Goal: Task Accomplishment & Management: Use online tool/utility

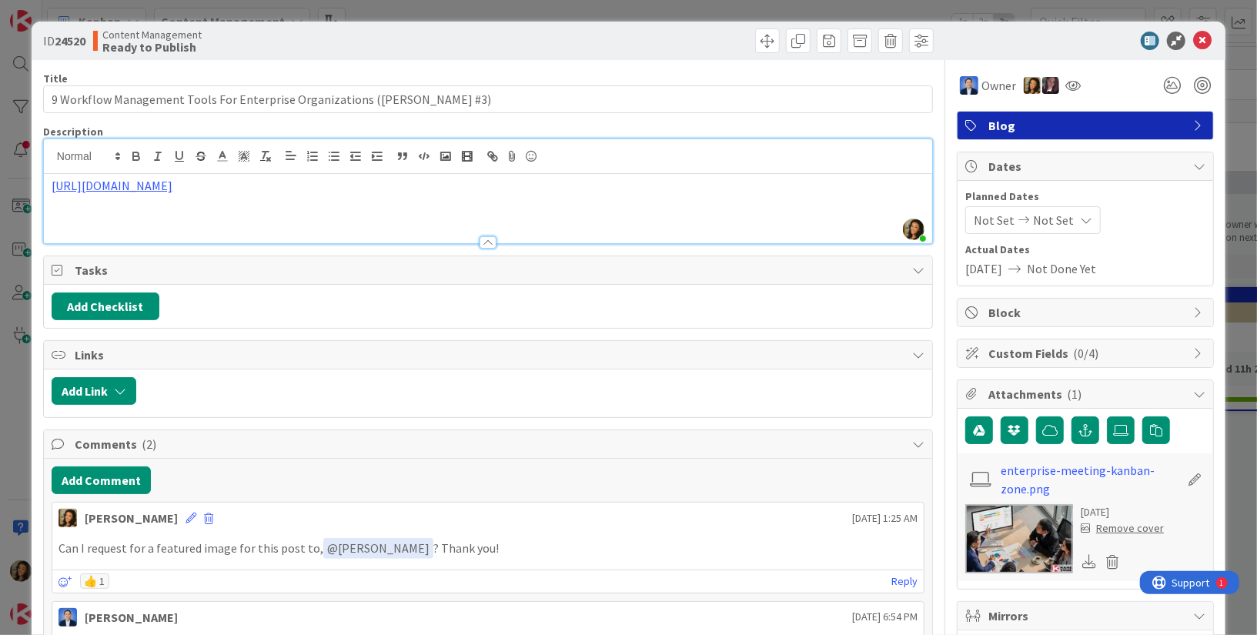
scroll to position [260, 1763]
click at [1082, 554] on icon at bounding box center [1089, 561] width 14 height 14
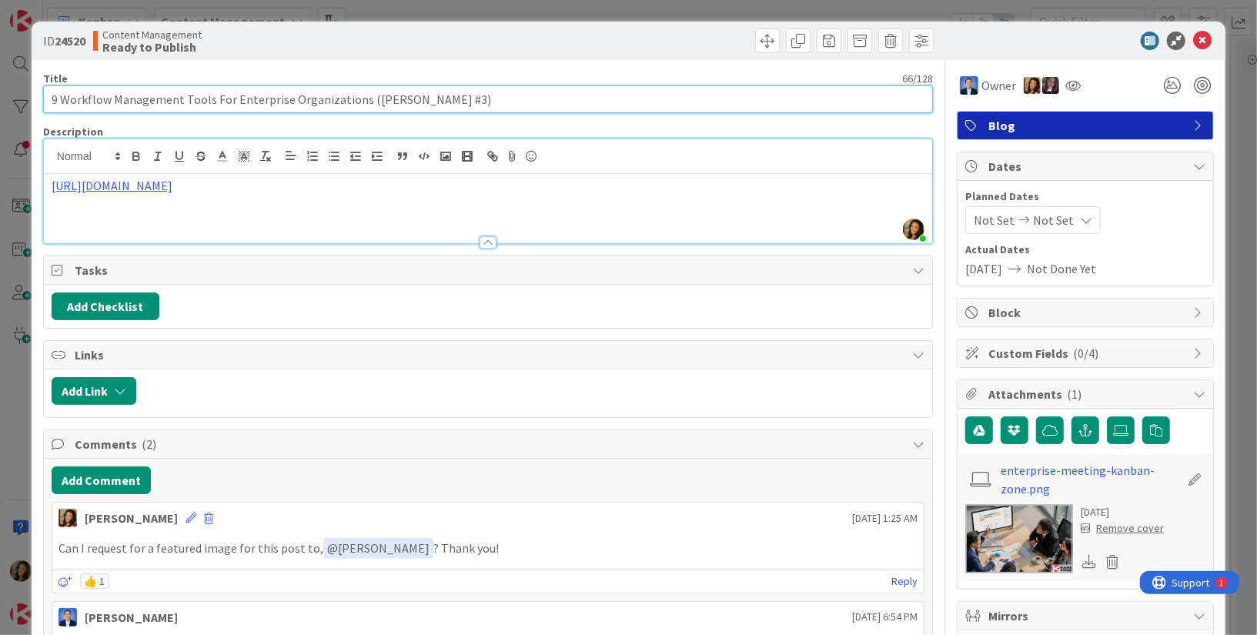
drag, startPoint x: 354, startPoint y: 99, endPoint x: 0, endPoint y: 108, distance: 354.2
click at [0, 108] on div "ID 24520 Content Management Ready to Publish Title 66 / 128 9 Workflow Manageme…" at bounding box center [628, 317] width 1257 height 635
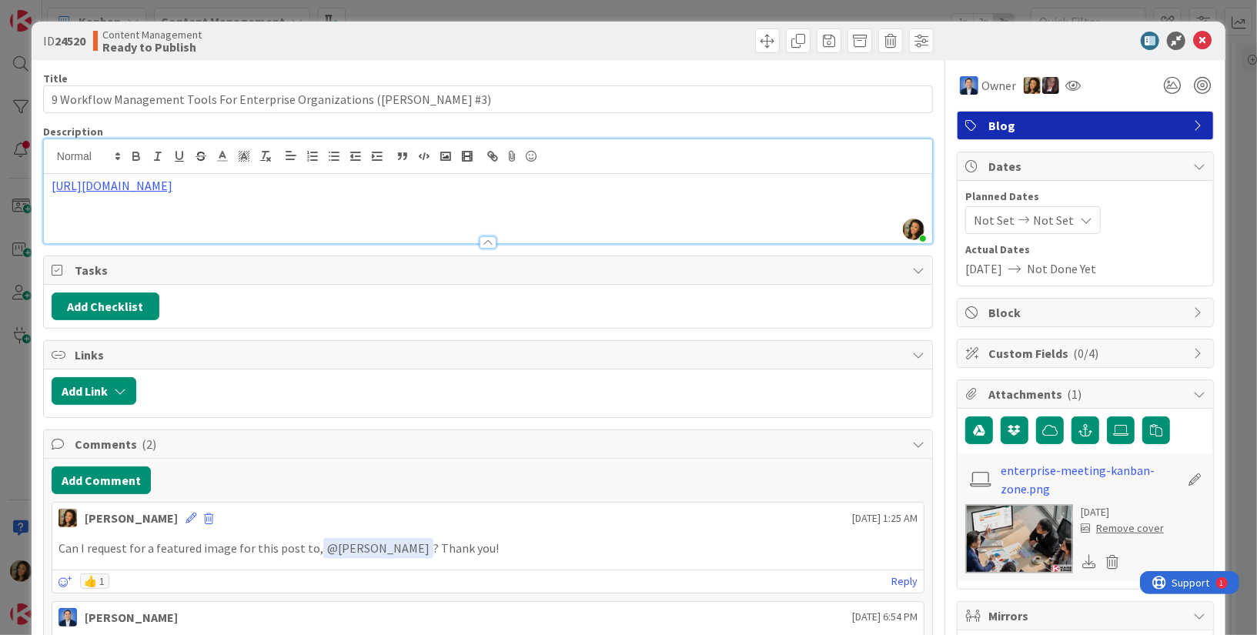
click at [1014, 54] on div "ID 24520 Content Management Ready to Publish" at bounding box center [629, 41] width 1194 height 38
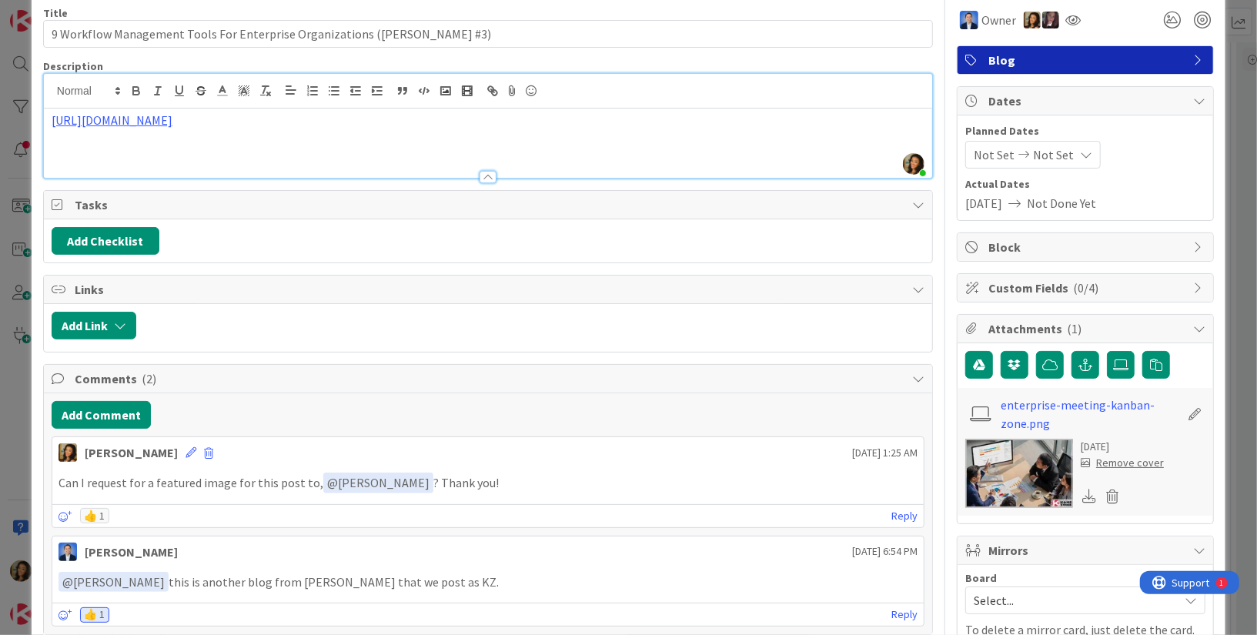
scroll to position [0, 0]
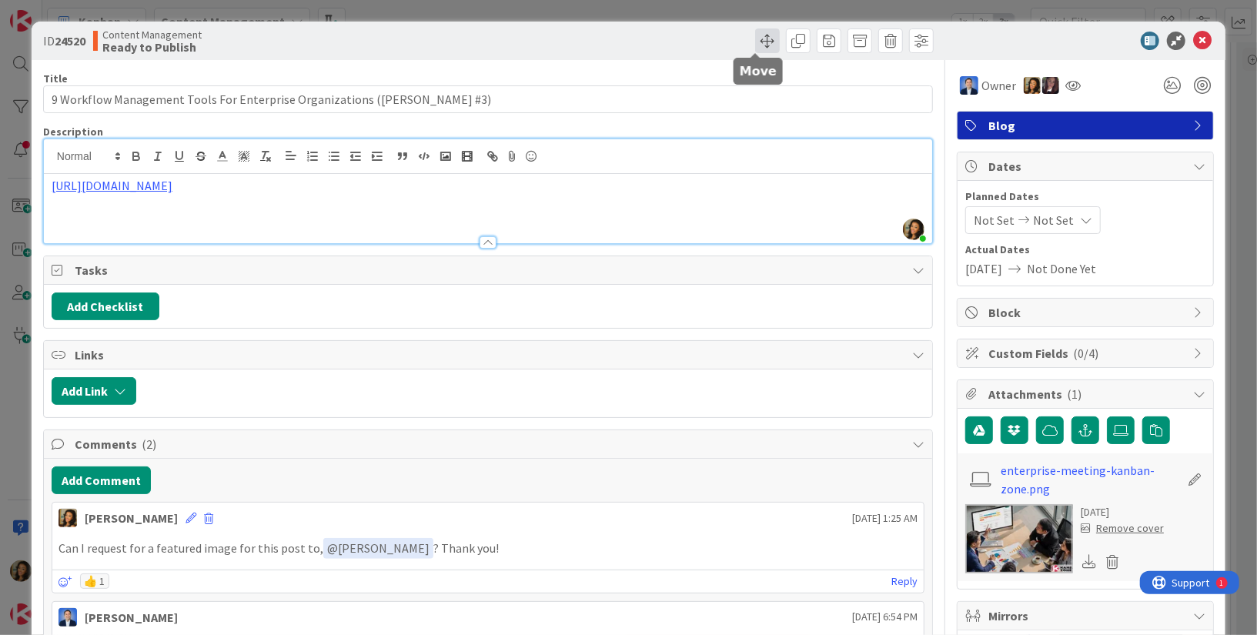
click at [759, 38] on span at bounding box center [767, 40] width 25 height 25
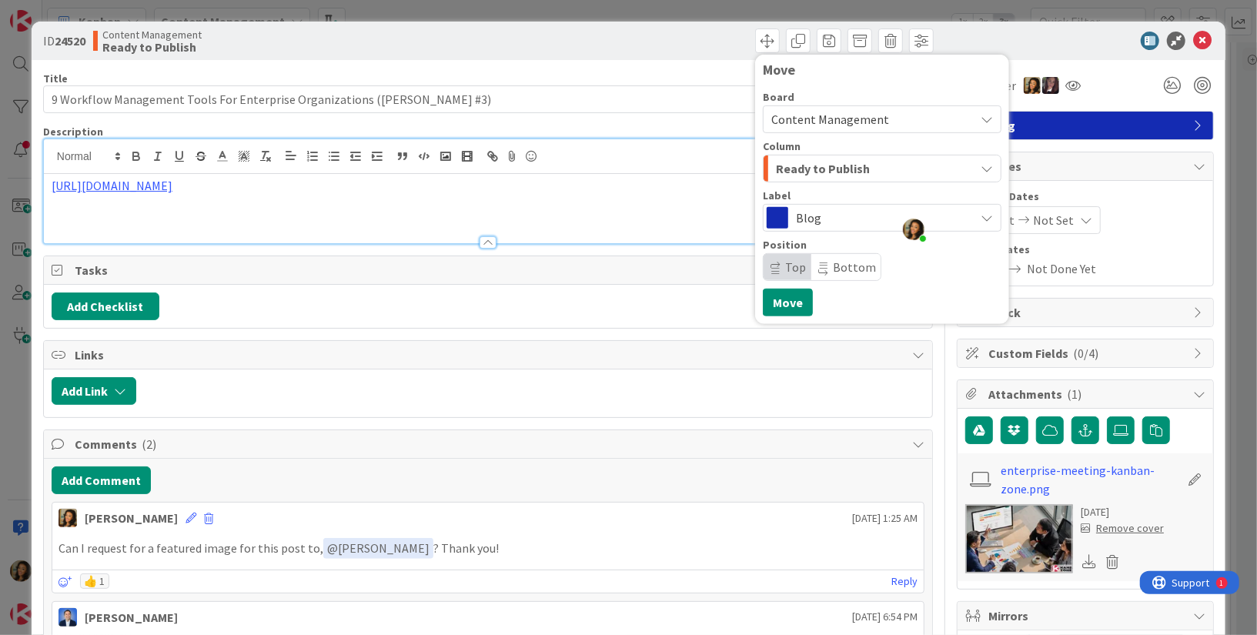
click at [832, 162] on span "Ready to Publish" at bounding box center [823, 169] width 94 height 20
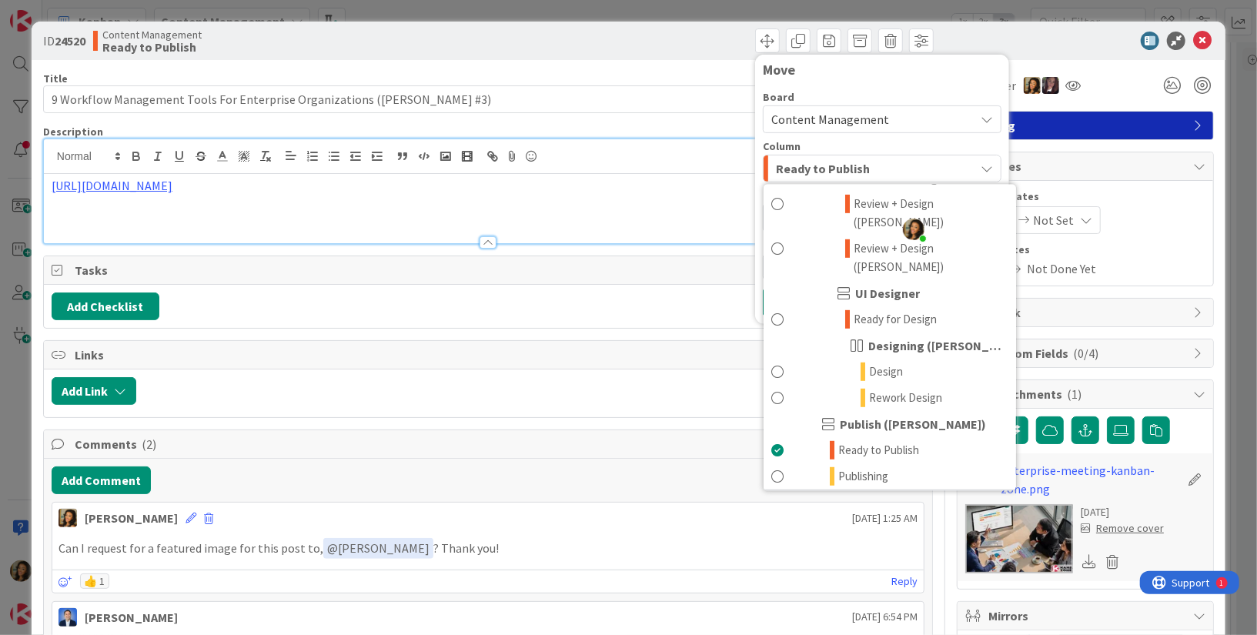
scroll to position [570, 0]
click at [869, 492] on span "Promote on Social Media" at bounding box center [897, 501] width 118 height 18
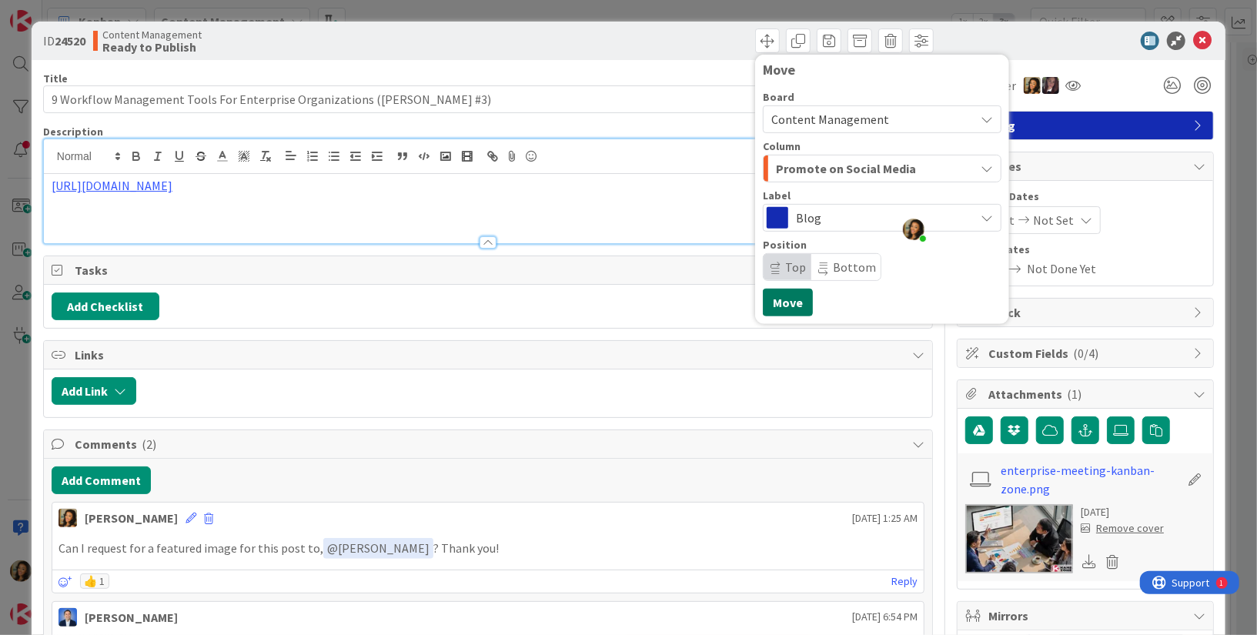
click at [785, 299] on button "Move" at bounding box center [788, 303] width 50 height 28
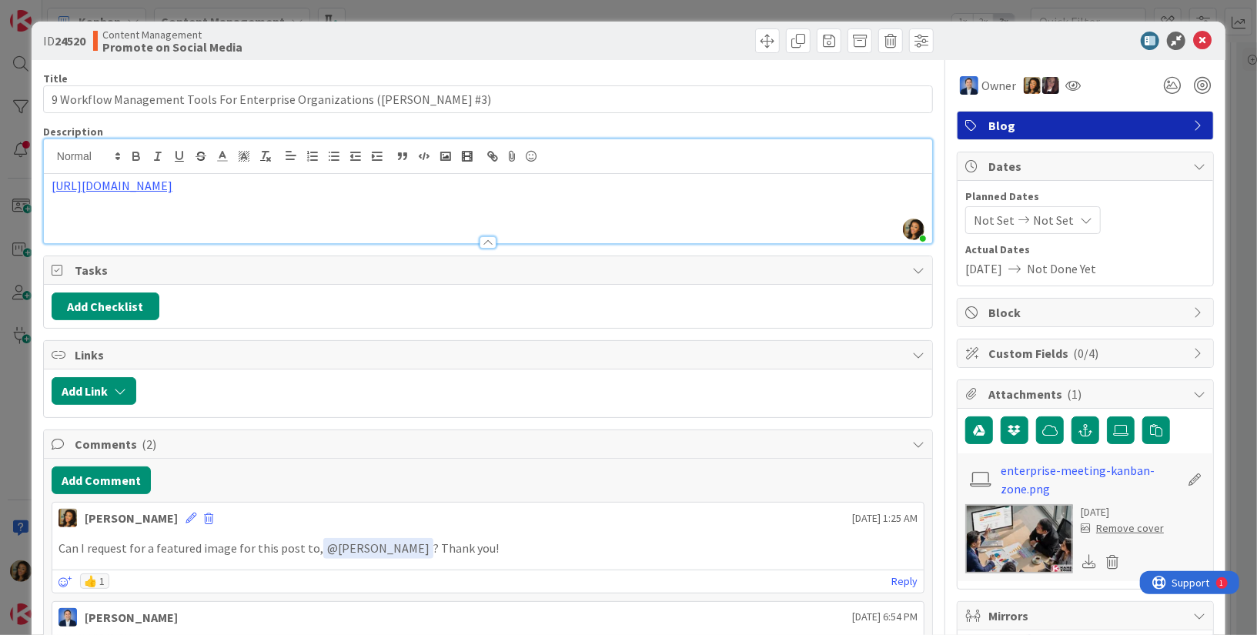
click at [674, 191] on p "[URL][DOMAIN_NAME]" at bounding box center [488, 186] width 873 height 18
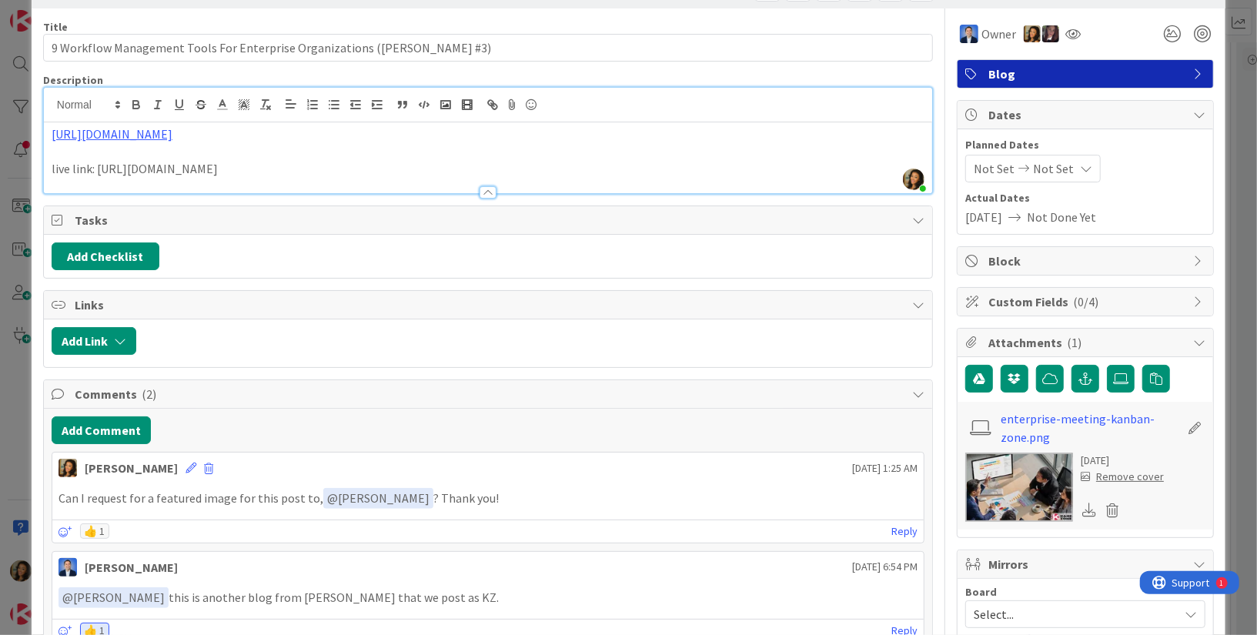
scroll to position [52, 0]
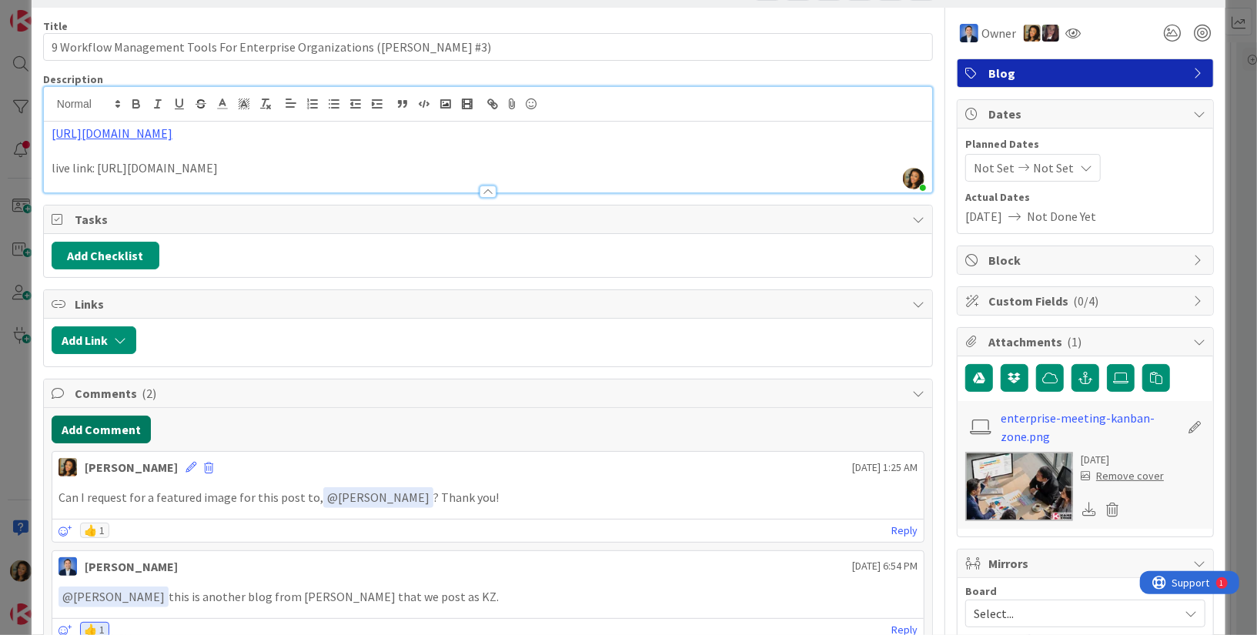
click at [120, 430] on button "Add Comment" at bounding box center [101, 430] width 99 height 28
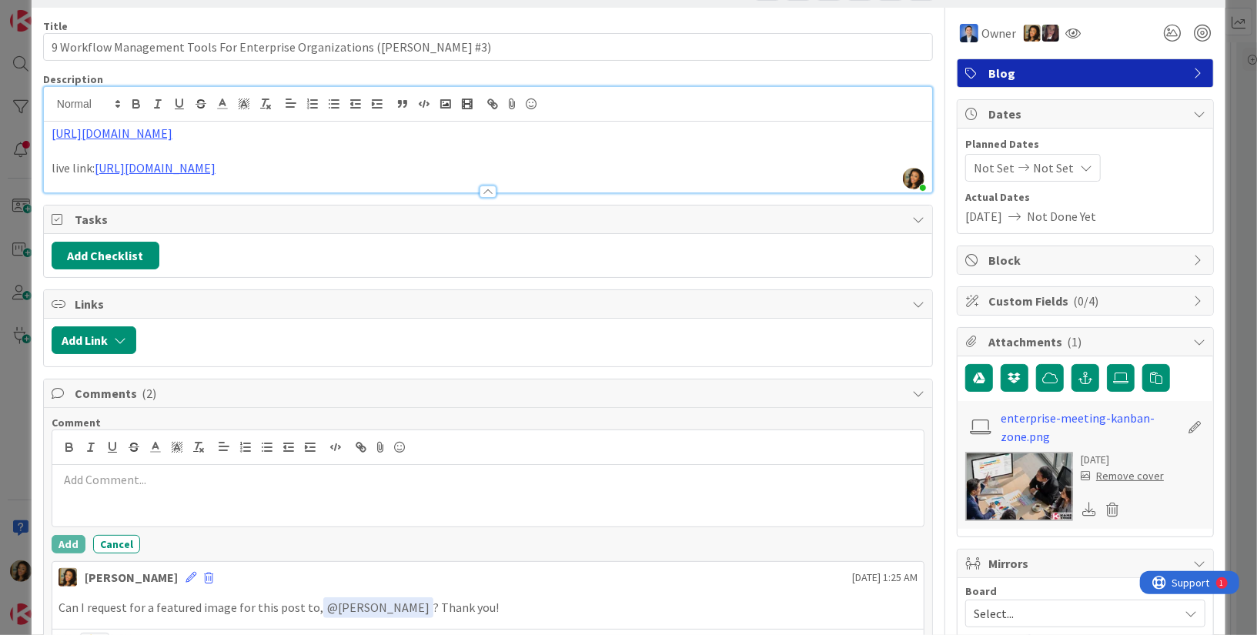
click at [381, 478] on p at bounding box center [487, 480] width 859 height 18
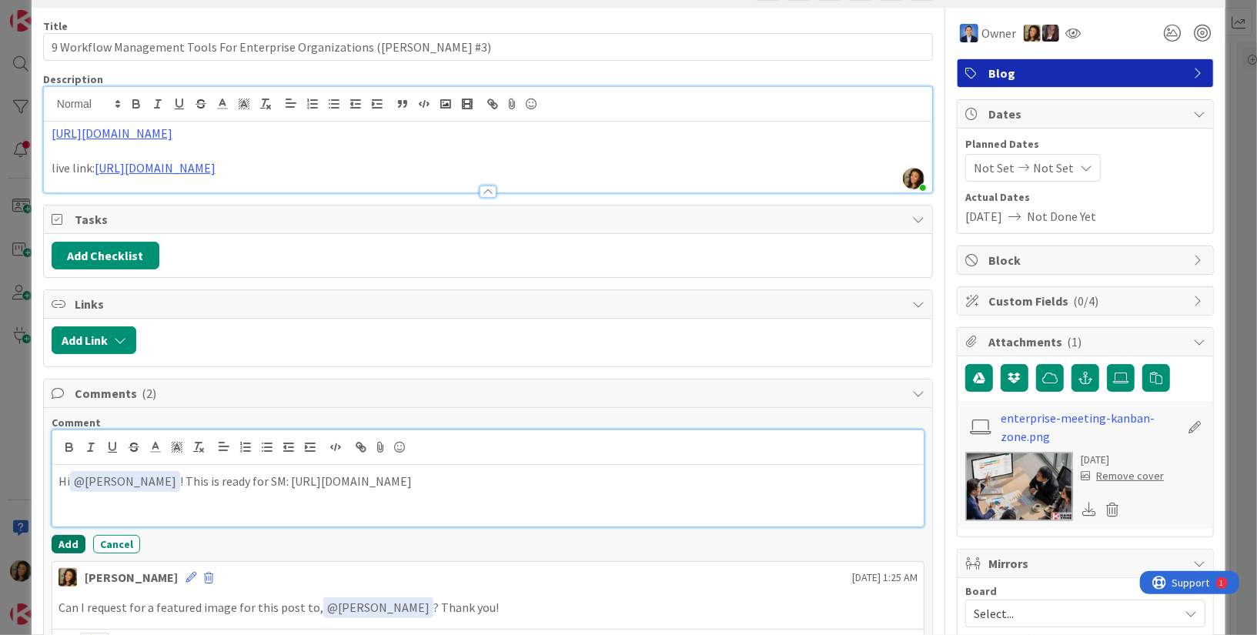
click at [72, 537] on button "Add" at bounding box center [69, 544] width 34 height 18
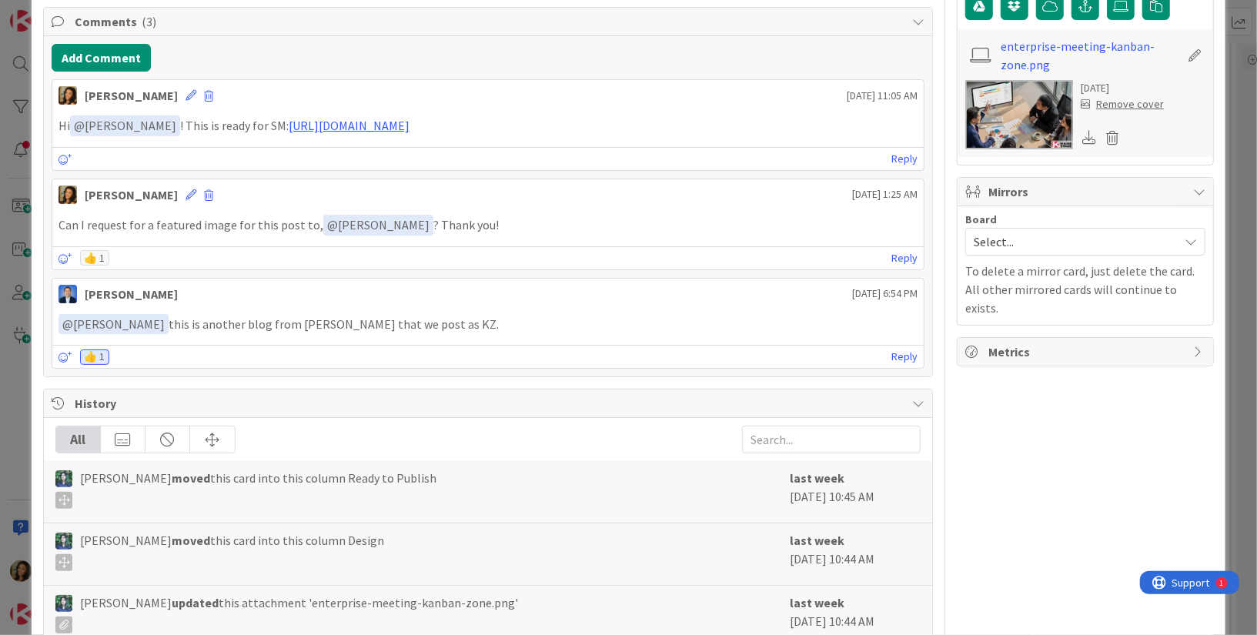
scroll to position [424, 0]
click at [1038, 231] on span "Select..." at bounding box center [1072, 242] width 197 height 22
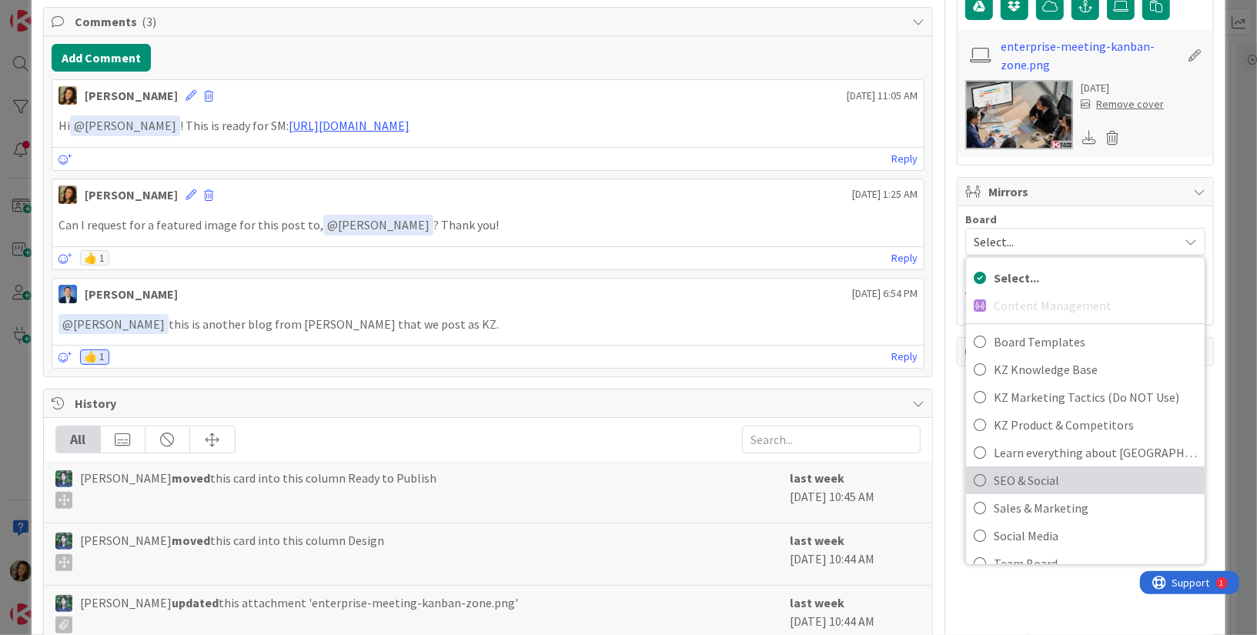
click at [1064, 477] on span "SEO & Social" at bounding box center [1095, 480] width 203 height 23
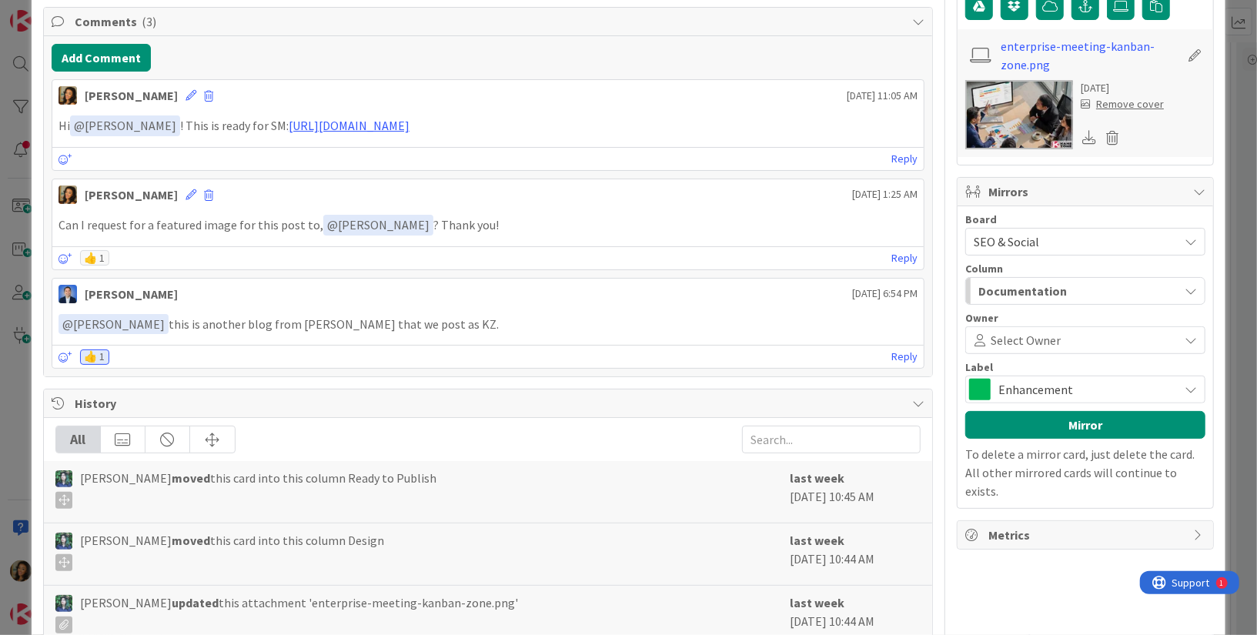
click at [1061, 334] on span at bounding box center [1117, 340] width 113 height 12
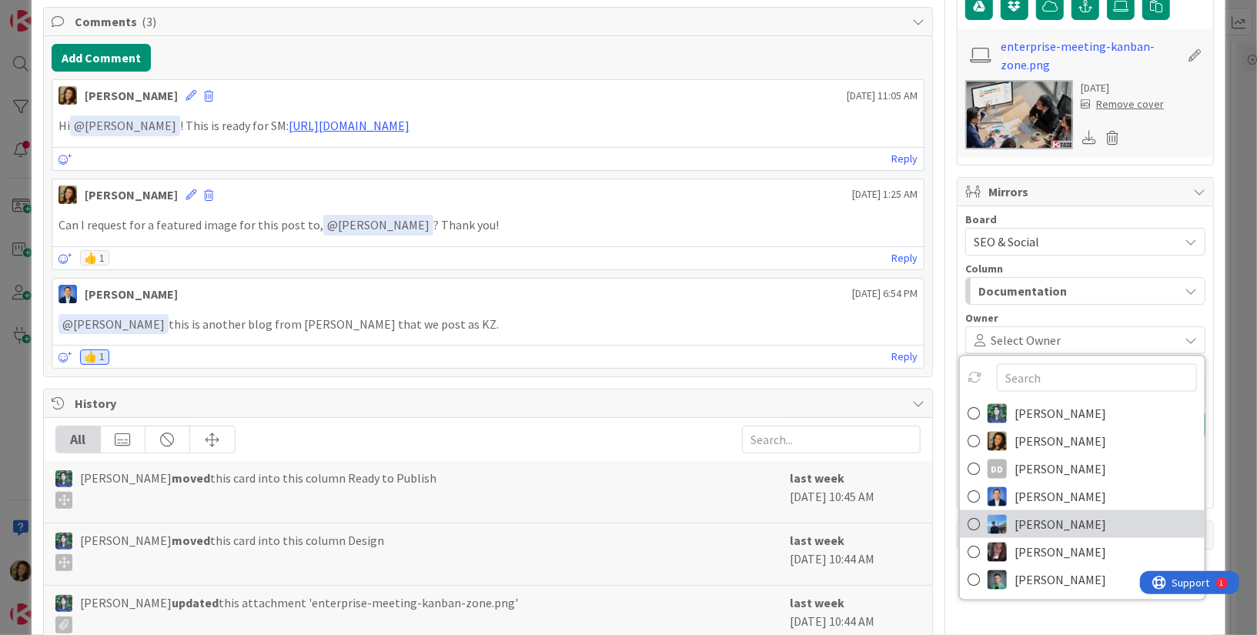
click at [1067, 520] on span "[PERSON_NAME]" at bounding box center [1060, 524] width 92 height 23
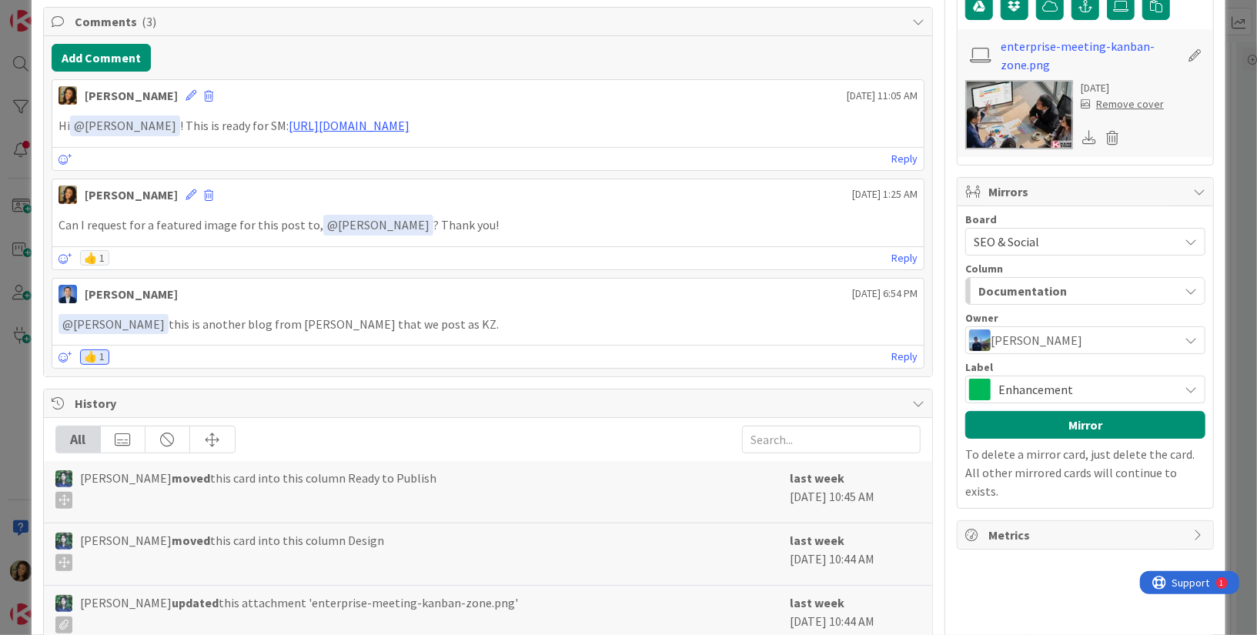
click at [1094, 286] on div "Documentation" at bounding box center [1076, 291] width 204 height 25
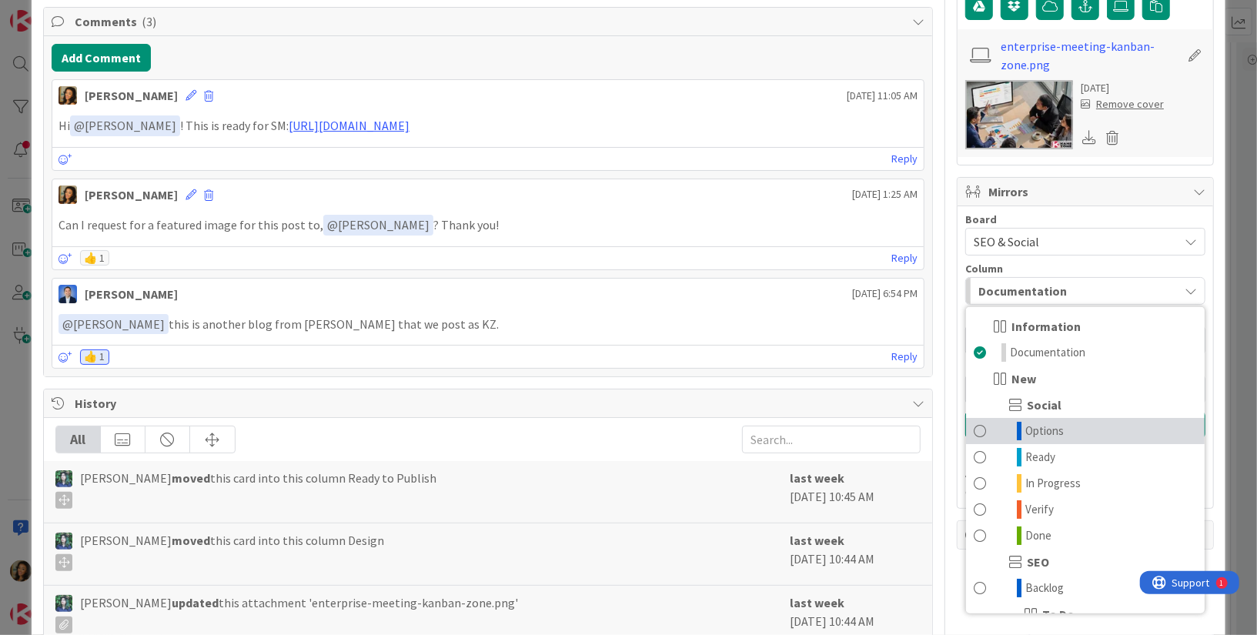
click at [1109, 424] on link "Options" at bounding box center [1085, 431] width 239 height 26
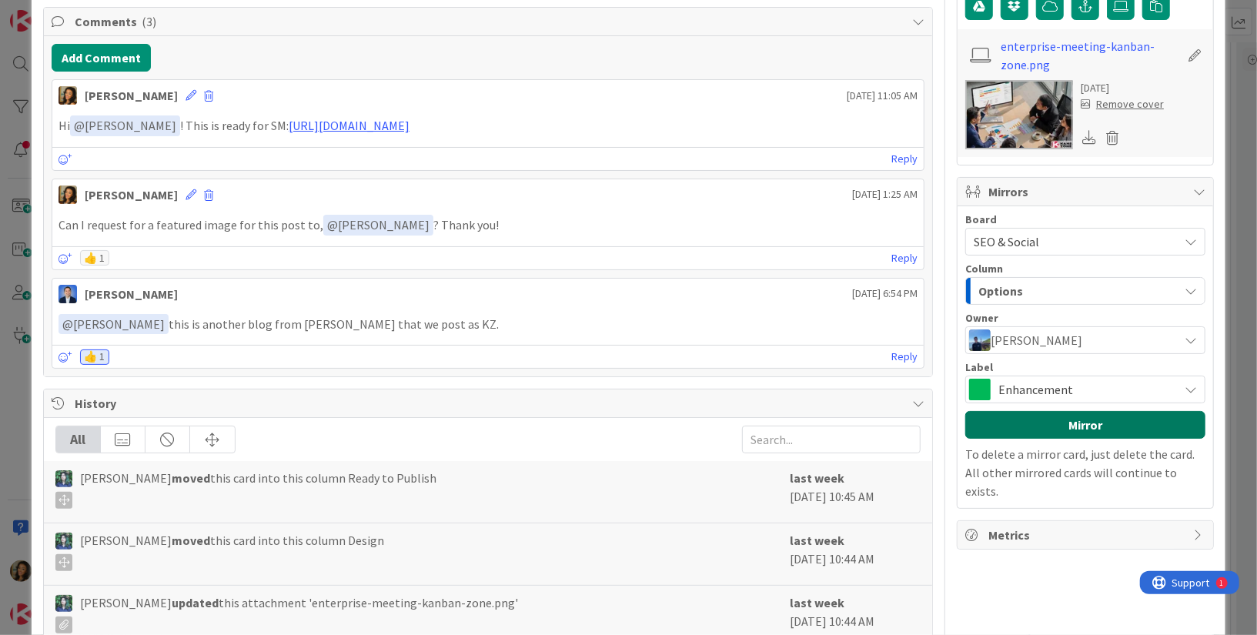
click at [1111, 419] on button "Mirror" at bounding box center [1085, 425] width 240 height 28
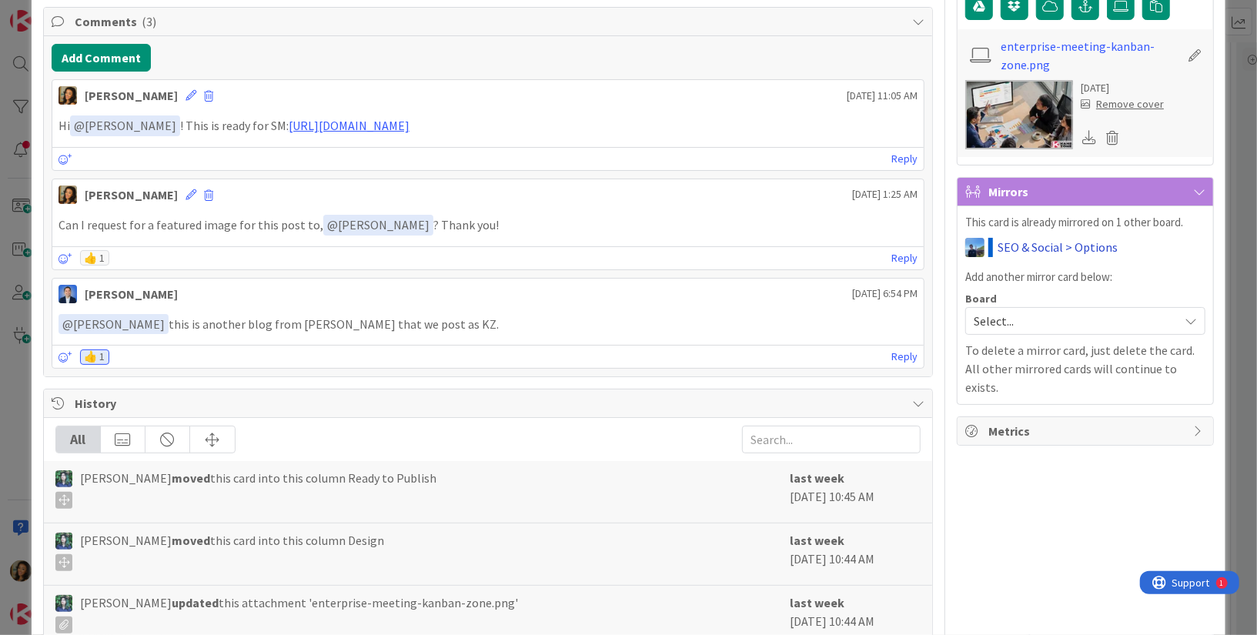
click at [1028, 239] on link "SEO & Social > Options" at bounding box center [1057, 247] width 120 height 18
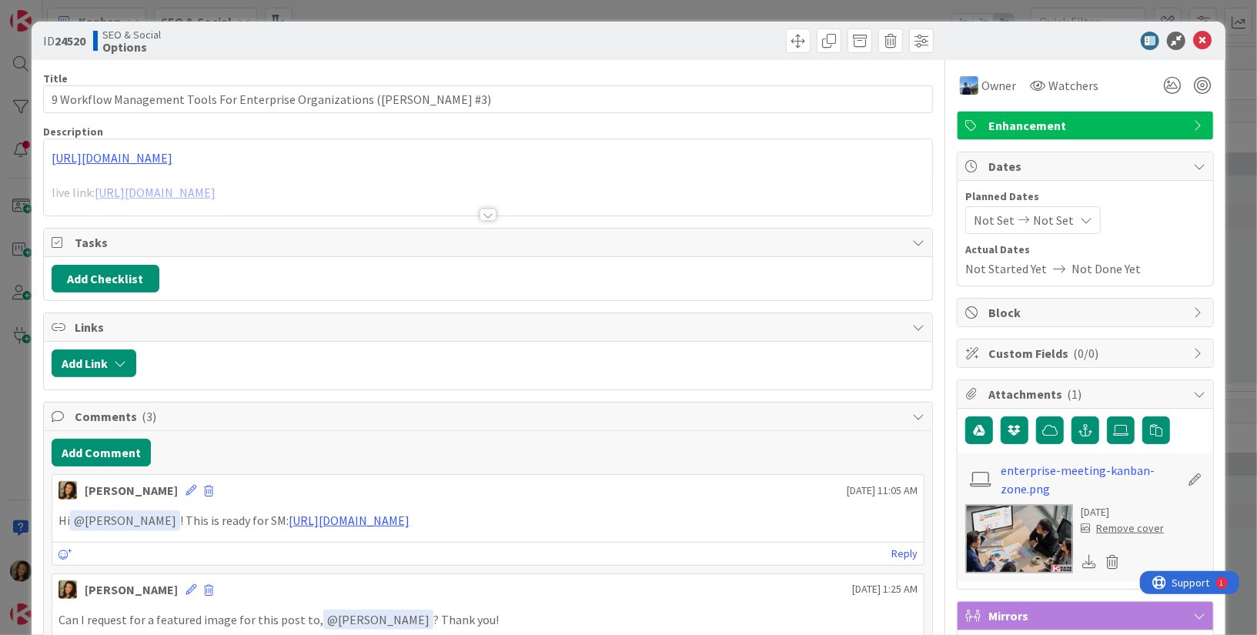
click at [1062, 130] on span "Enhancement" at bounding box center [1086, 125] width 197 height 18
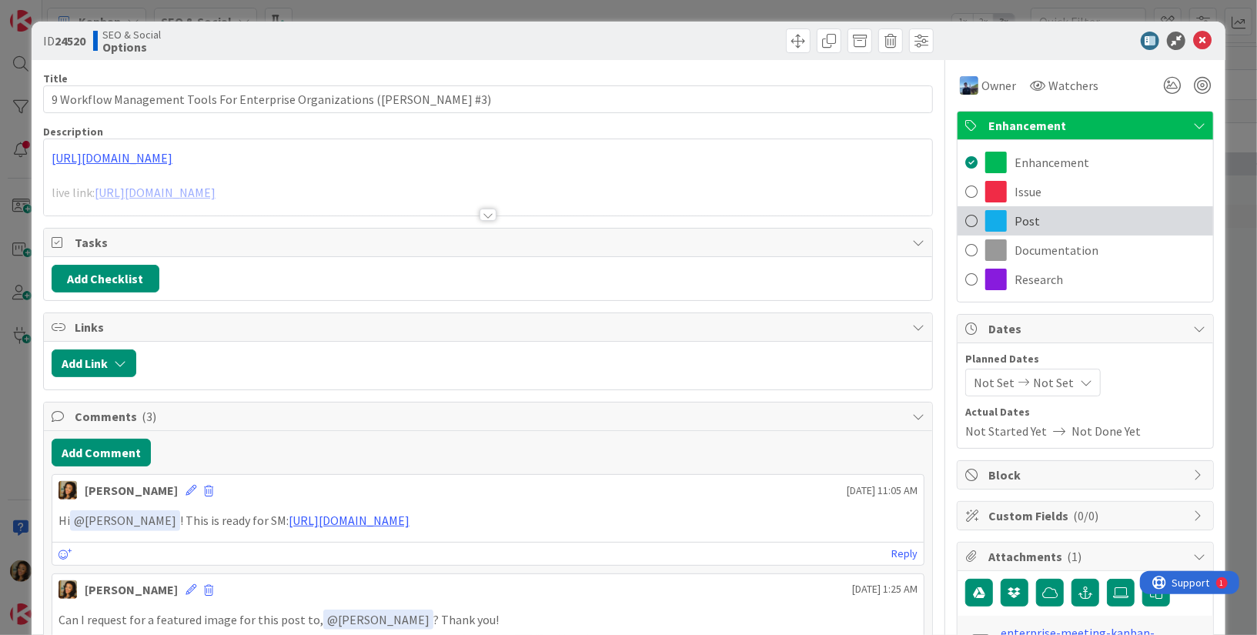
click at [1041, 212] on div "Post" at bounding box center [1085, 220] width 256 height 29
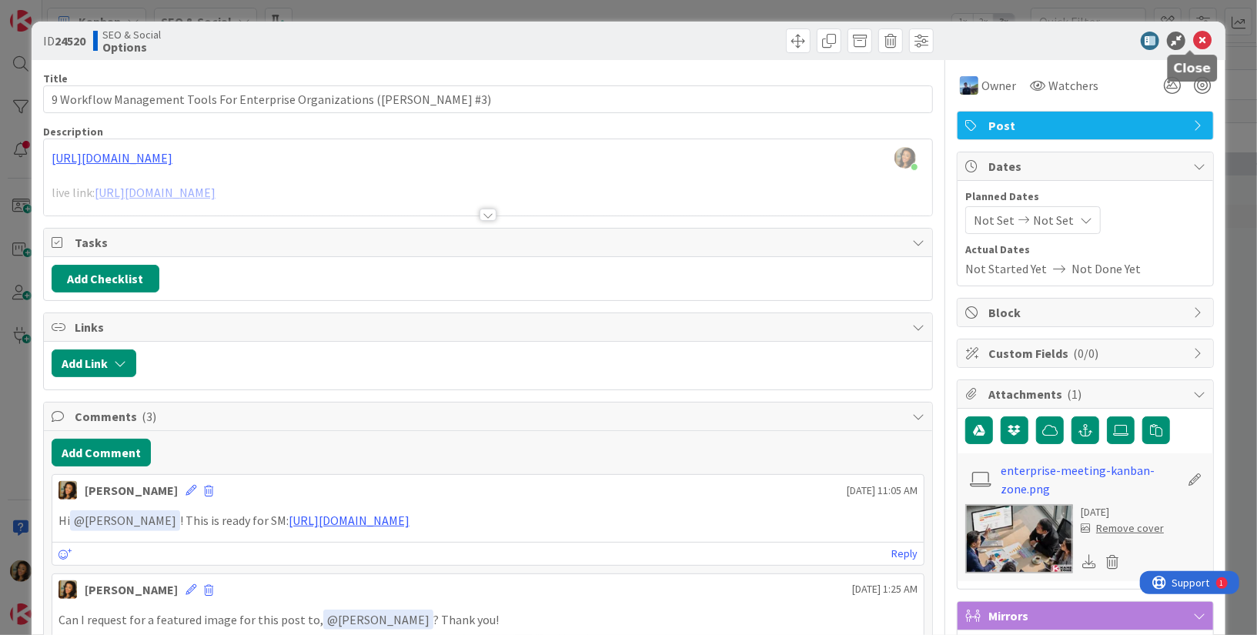
click at [1193, 32] on icon at bounding box center [1202, 41] width 18 height 18
click at [1193, 34] on icon at bounding box center [1202, 41] width 18 height 18
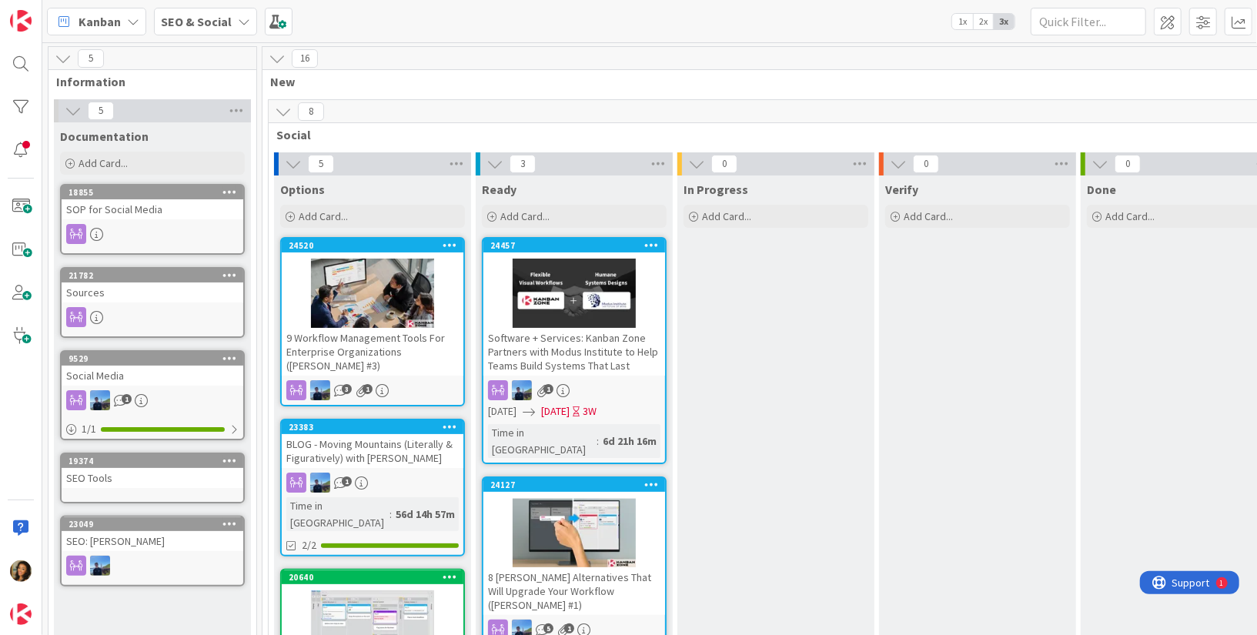
click at [11, 1] on div at bounding box center [21, 317] width 42 height 635
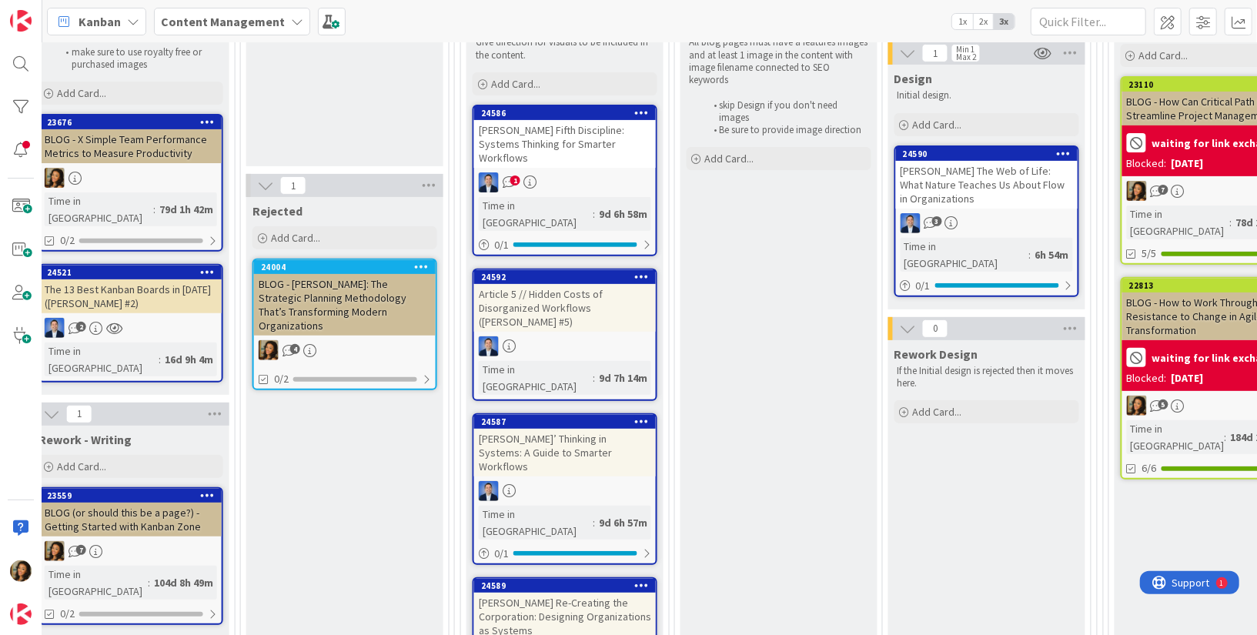
scroll to position [240, 1268]
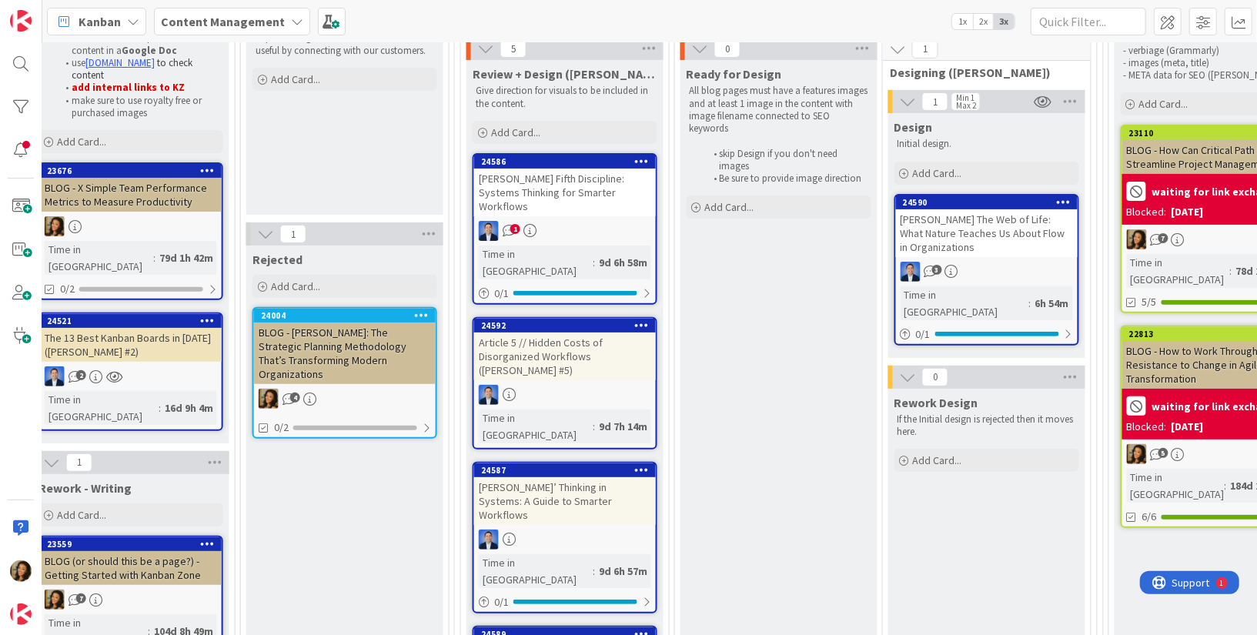
click at [598, 221] on div "1" at bounding box center [565, 231] width 182 height 20
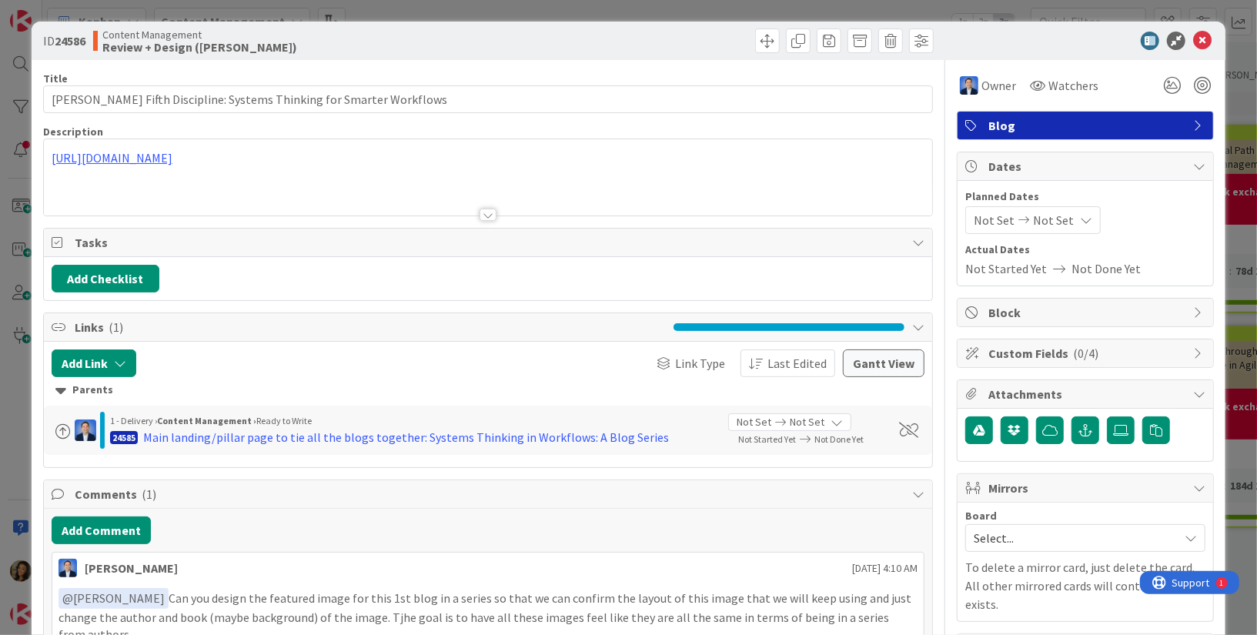
type input "[PERSON_NAME] Fifth Discipline: Systems Thinking for Smarter Workflows"
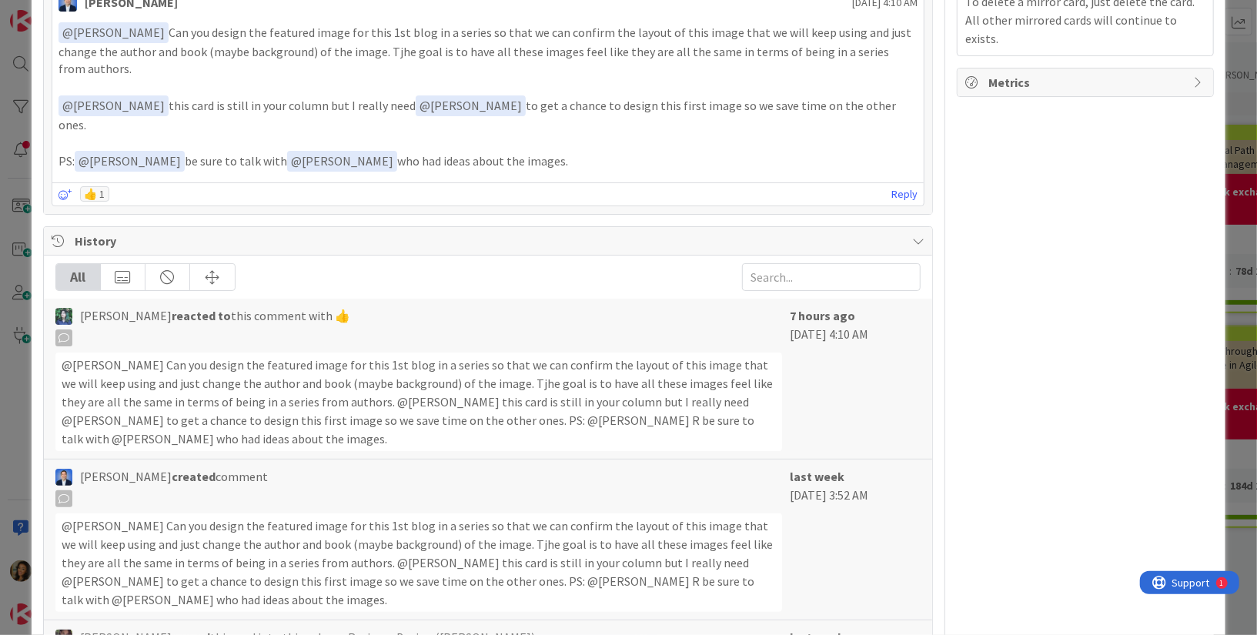
scroll to position [484, 0]
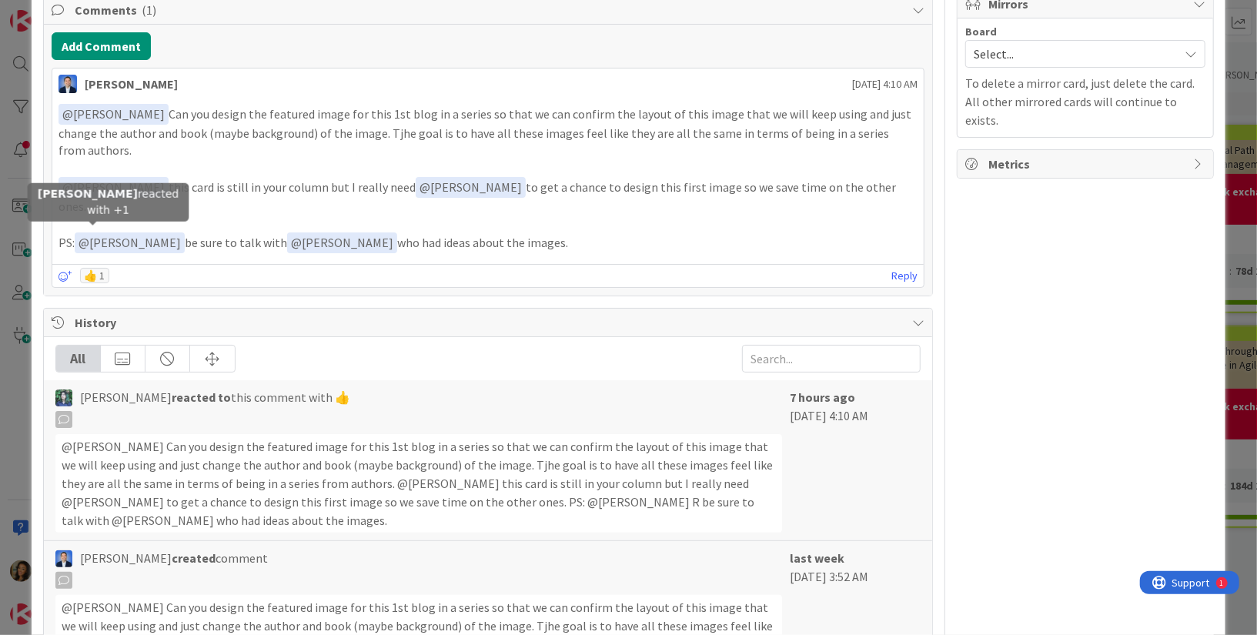
click at [95, 268] on div "👍 1" at bounding box center [94, 275] width 29 height 15
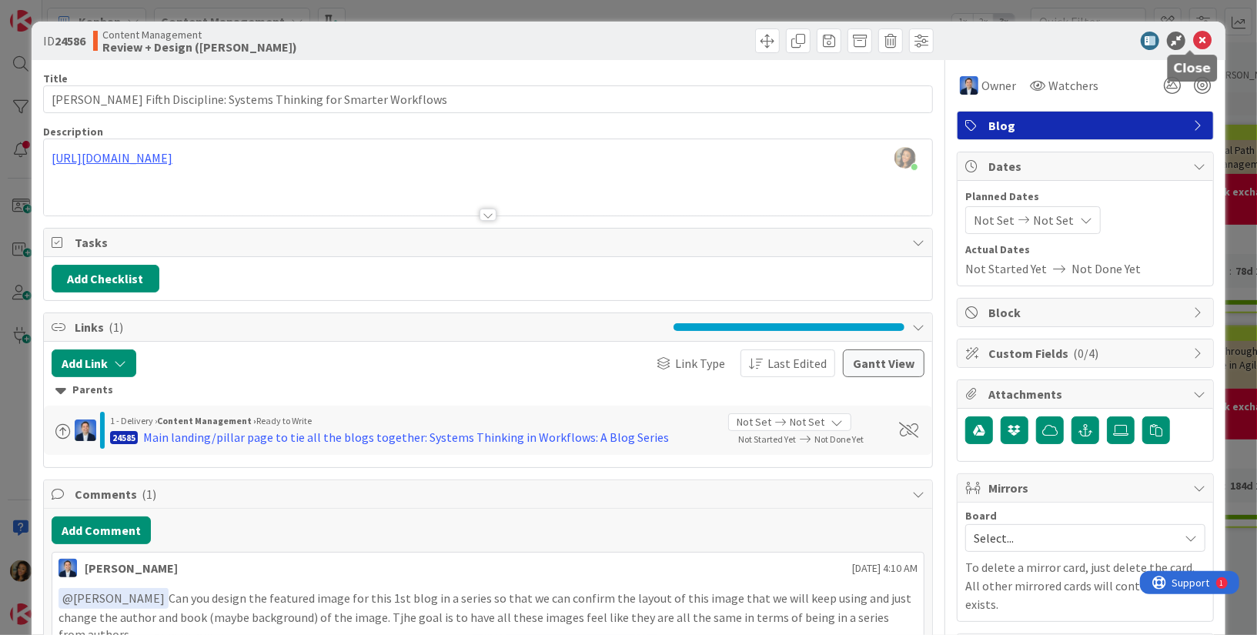
click at [1193, 42] on icon at bounding box center [1202, 41] width 18 height 18
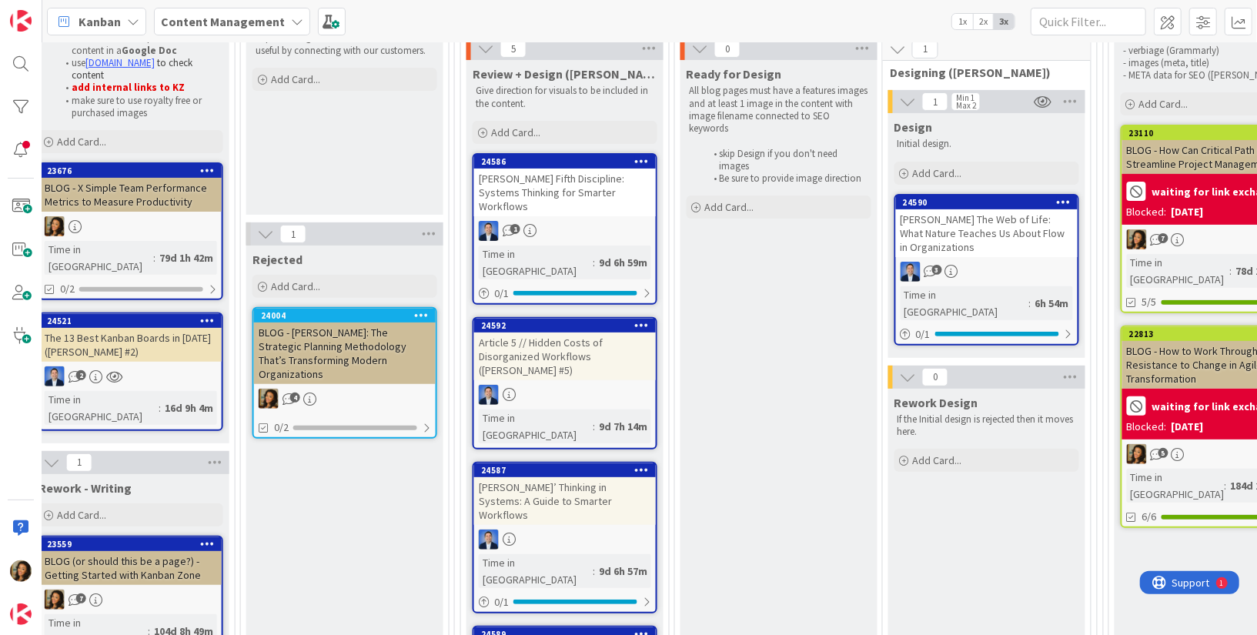
scroll to position [239, 1268]
